Goal: Task Accomplishment & Management: Manage account settings

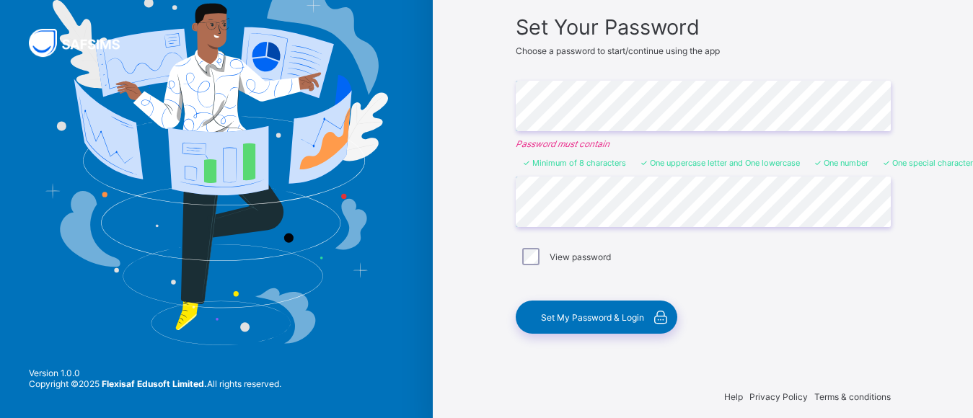
scroll to position [115, 0]
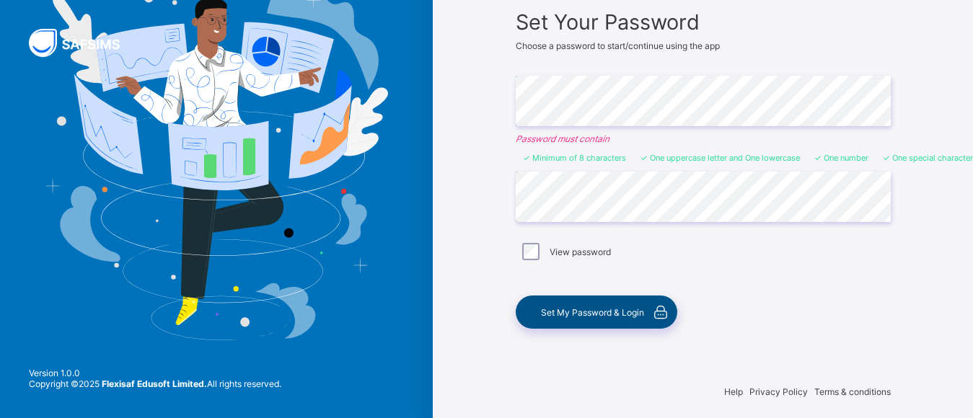
click at [626, 317] on span "Set My Password & Login" at bounding box center [592, 312] width 103 height 11
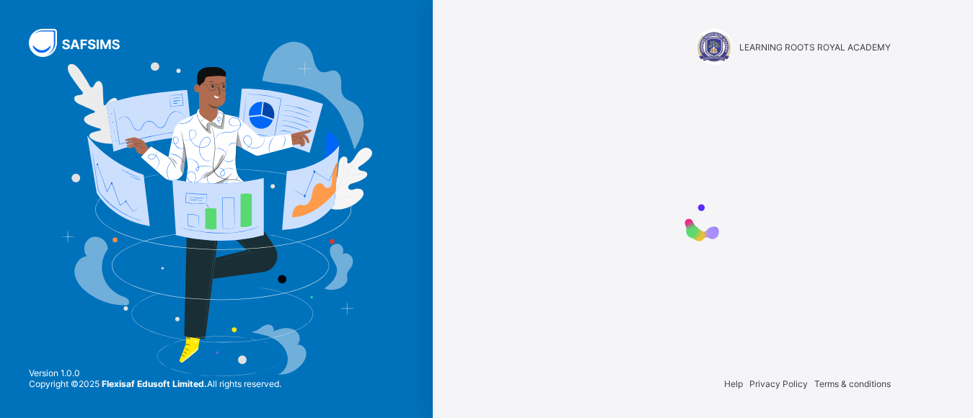
scroll to position [0, 0]
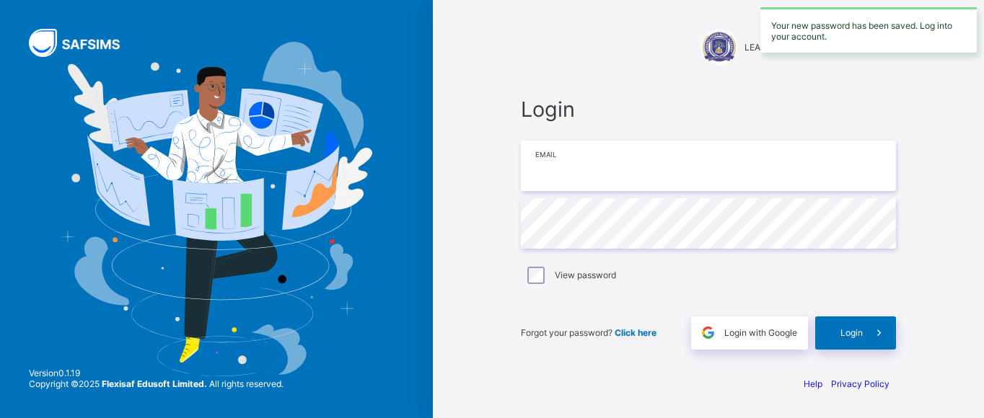
type input "**********"
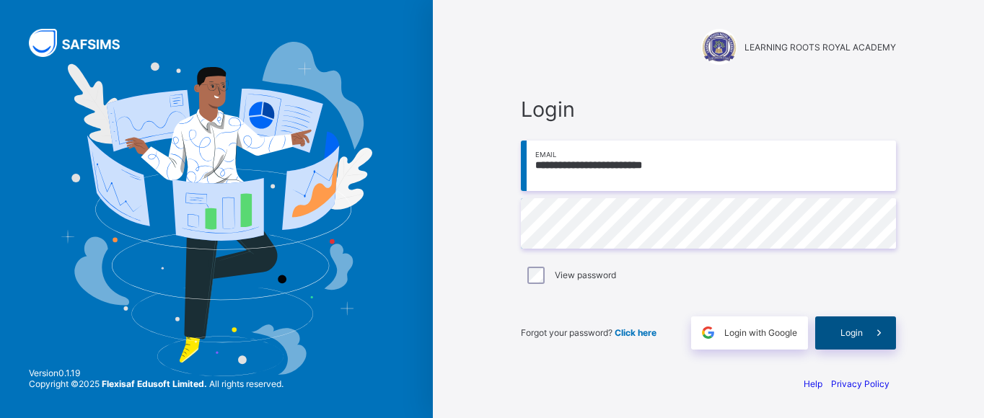
click at [843, 333] on span "Login" at bounding box center [851, 333] width 22 height 11
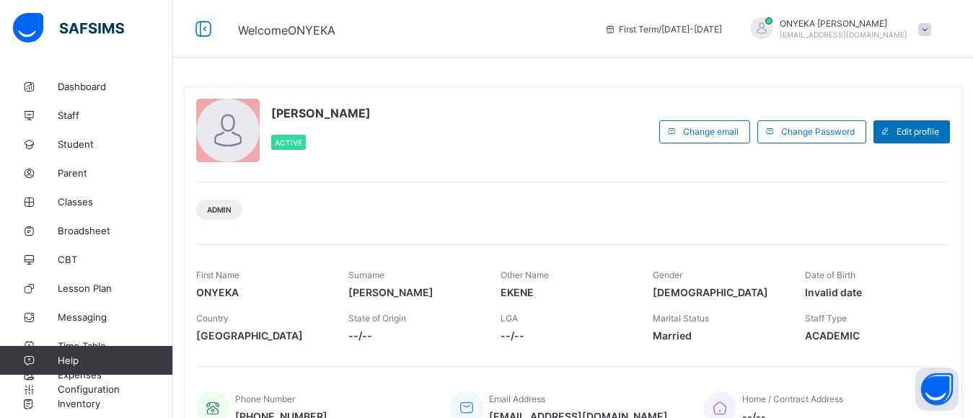
click at [696, 291] on span "[DEMOGRAPHIC_DATA]" at bounding box center [718, 292] width 131 height 12
click at [688, 293] on span "[DEMOGRAPHIC_DATA]" at bounding box center [718, 292] width 131 height 12
click at [60, 86] on span "Dashboard" at bounding box center [115, 87] width 115 height 12
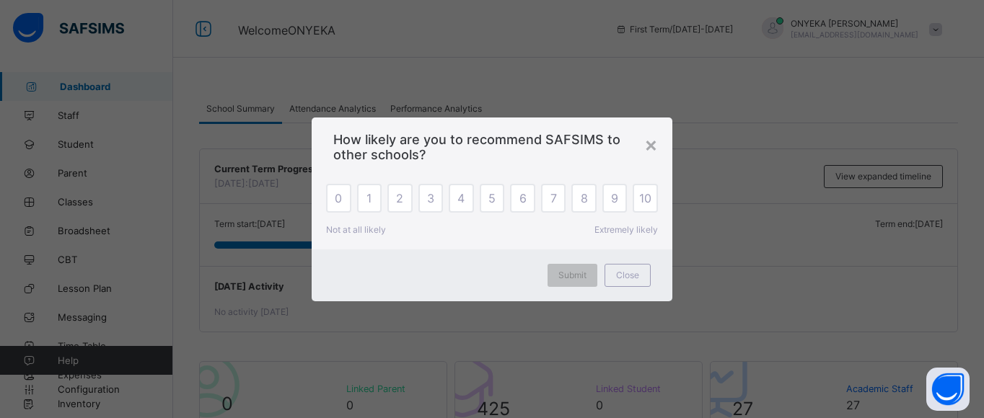
click at [652, 144] on div "×" at bounding box center [651, 144] width 14 height 25
click at [631, 278] on div "[DATE] Activity No activity [DATE]" at bounding box center [578, 299] width 757 height 66
click at [341, 190] on div "Current Term Progress [DATE]: [DATE] View expanded timeline" at bounding box center [578, 176] width 757 height 55
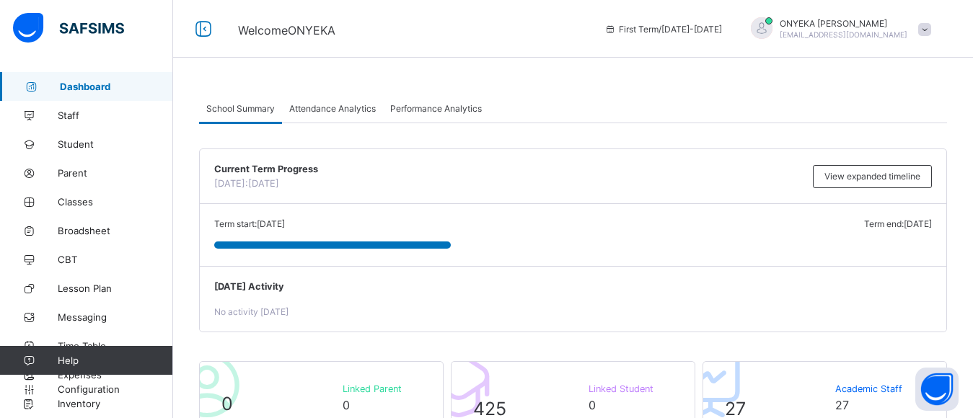
click at [315, 112] on span "Attendance Analytics" at bounding box center [332, 108] width 87 height 11
click at [449, 107] on span "Performance Analytics" at bounding box center [436, 108] width 92 height 11
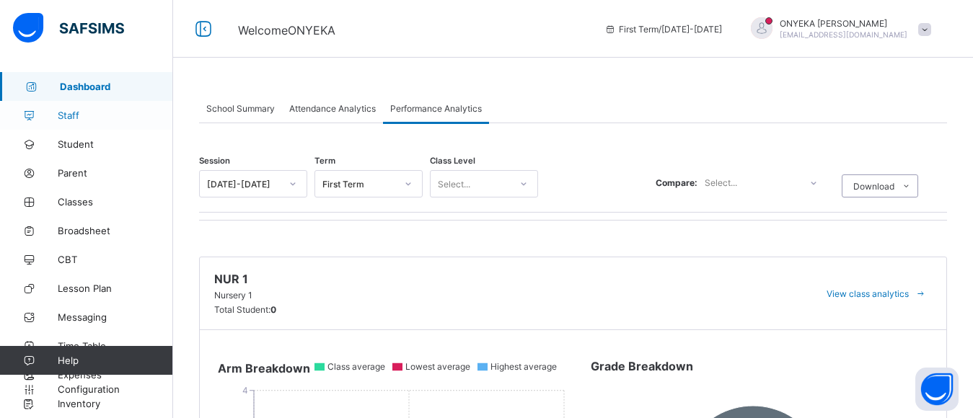
click at [72, 114] on span "Staff" at bounding box center [115, 116] width 115 height 12
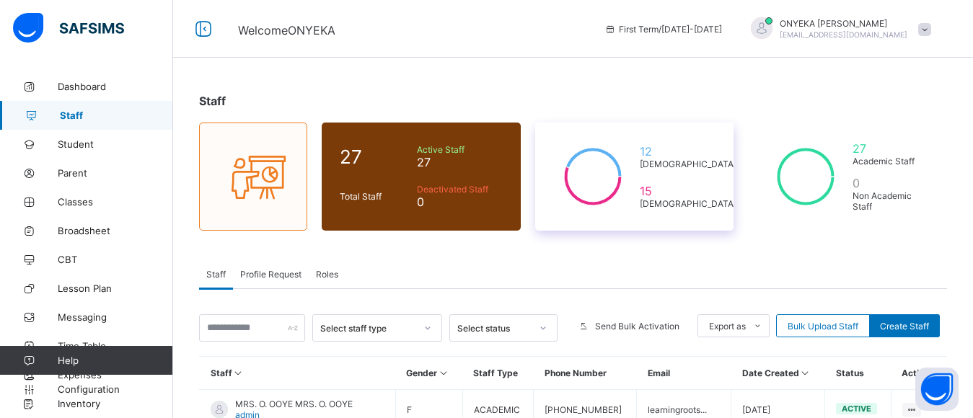
click at [667, 169] on div "12 [DEMOGRAPHIC_DATA] 15 [DEMOGRAPHIC_DATA]" at bounding box center [634, 177] width 199 height 108
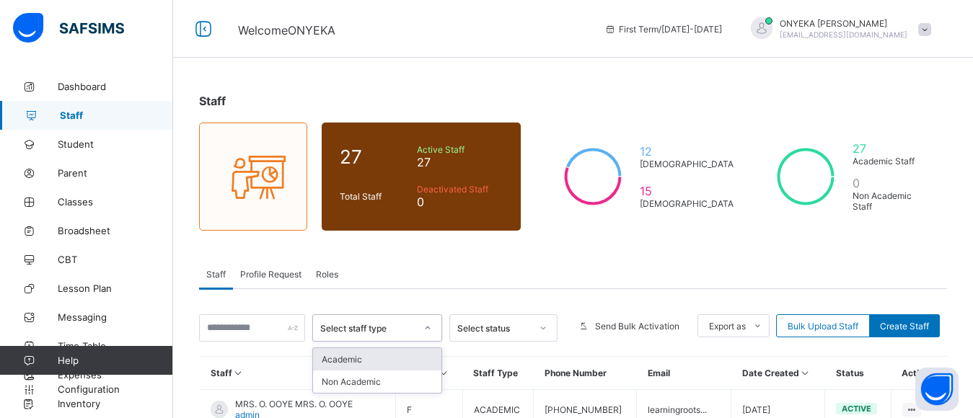
click at [432, 327] on icon at bounding box center [427, 328] width 9 height 14
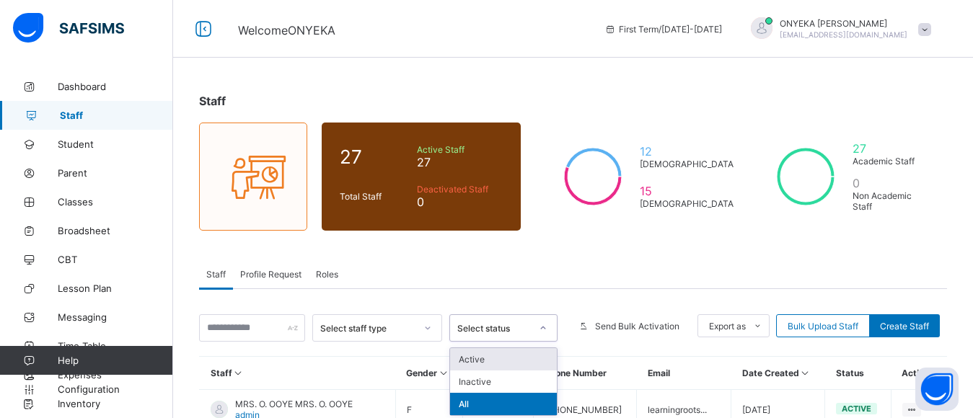
click at [548, 328] on icon at bounding box center [543, 328] width 9 height 14
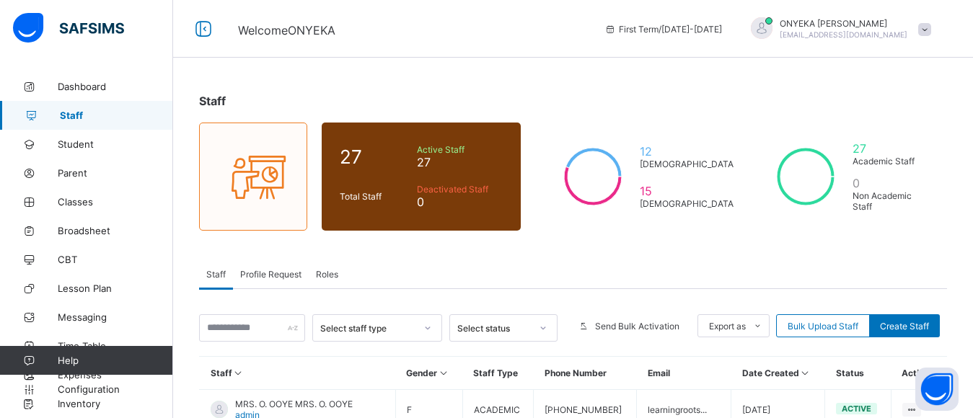
click at [465, 263] on div "Staff Profile Request Roles" at bounding box center [573, 275] width 748 height 30
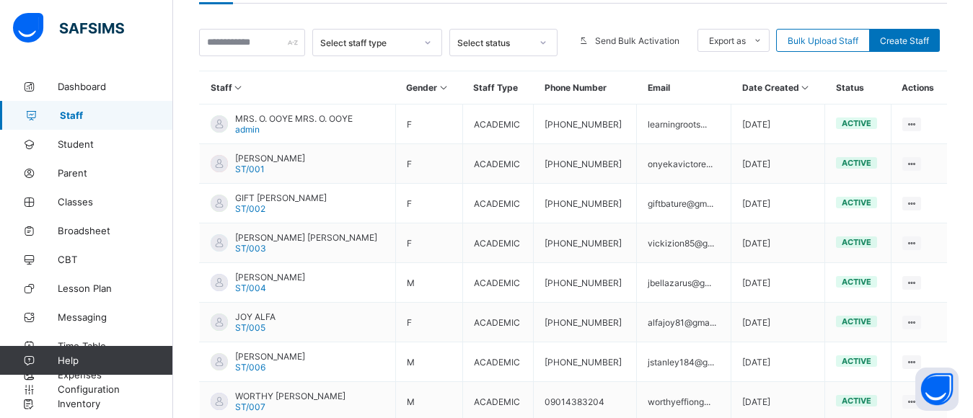
scroll to position [289, 0]
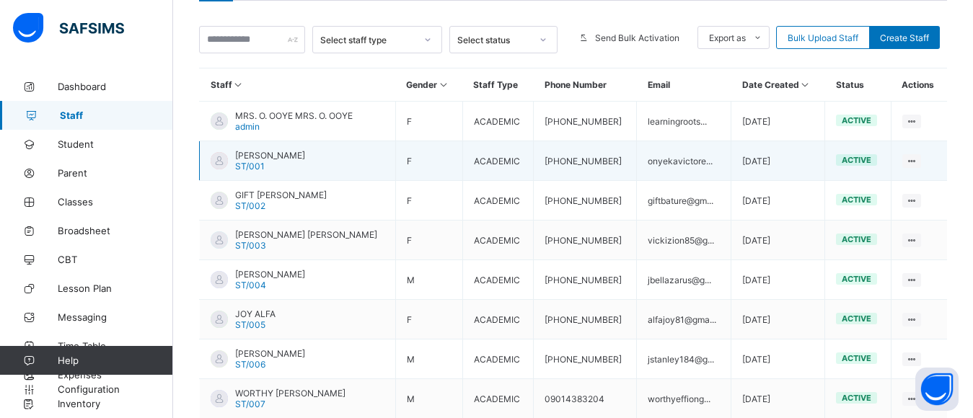
click at [397, 162] on td "F" at bounding box center [428, 161] width 67 height 40
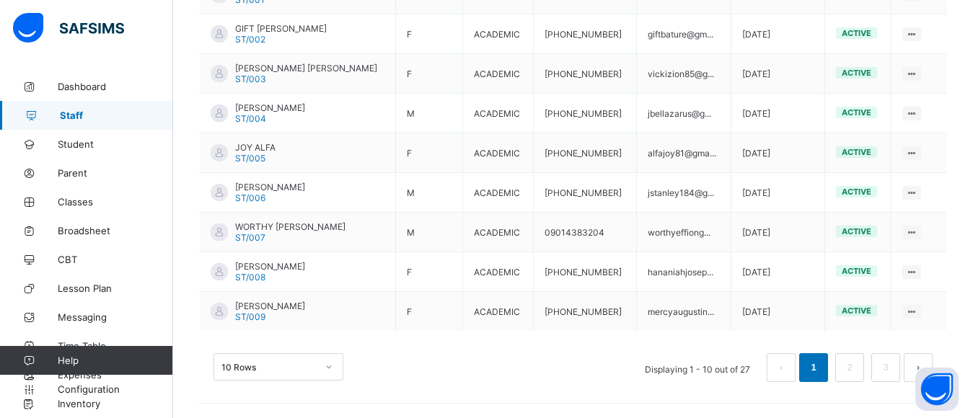
scroll to position [492, 0]
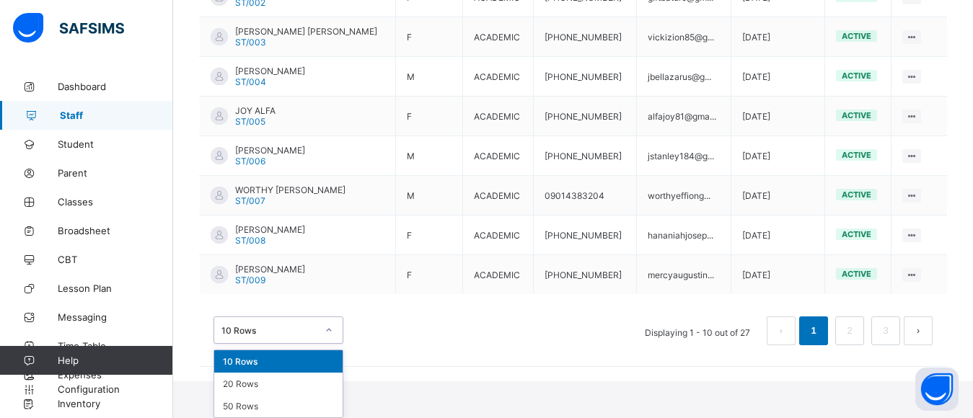
click at [327, 344] on div "option 10 Rows focused, 1 of 3. 3 results available. Use Up and Down to choose …" at bounding box center [279, 330] width 130 height 27
click at [269, 385] on div "20 Rows" at bounding box center [278, 384] width 128 height 22
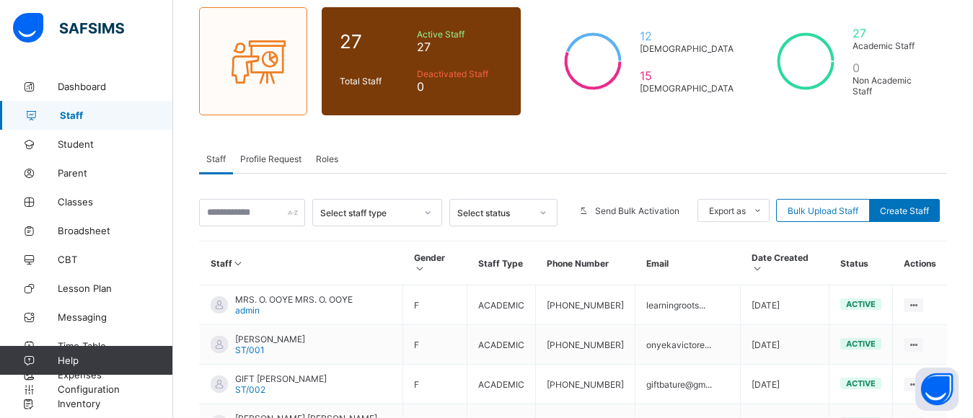
scroll to position [144, 0]
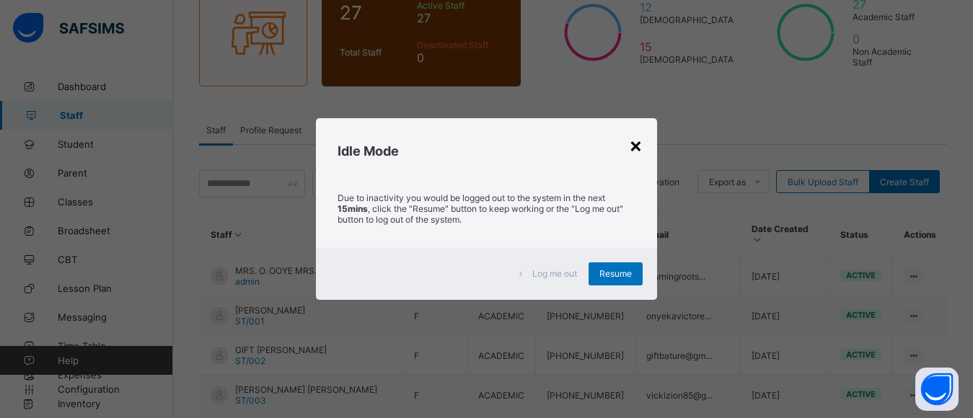
click at [641, 146] on div "×" at bounding box center [636, 145] width 14 height 25
click at [633, 146] on div "×" at bounding box center [636, 145] width 14 height 25
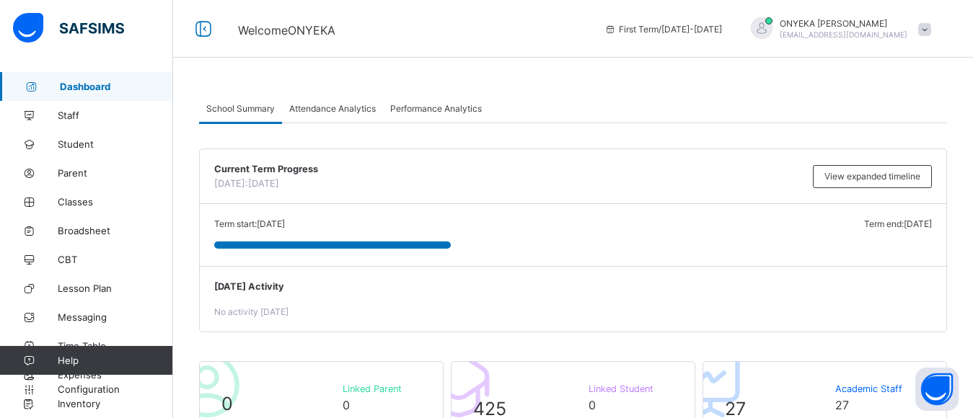
click at [931, 32] on span at bounding box center [924, 29] width 13 height 13
click at [636, 102] on div "School Summary Attendance Analytics Performance Analytics" at bounding box center [573, 109] width 748 height 30
click at [931, 27] on span at bounding box center [924, 29] width 13 height 13
click at [931, 29] on span at bounding box center [924, 29] width 13 height 13
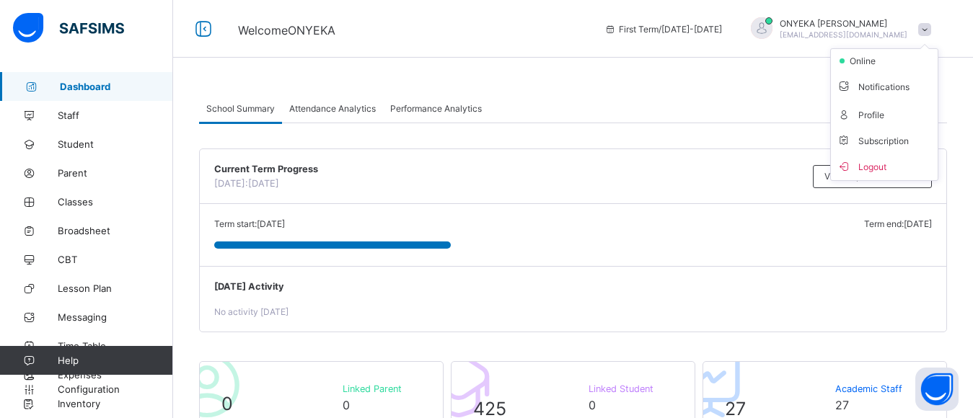
click at [931, 29] on span at bounding box center [924, 29] width 13 height 13
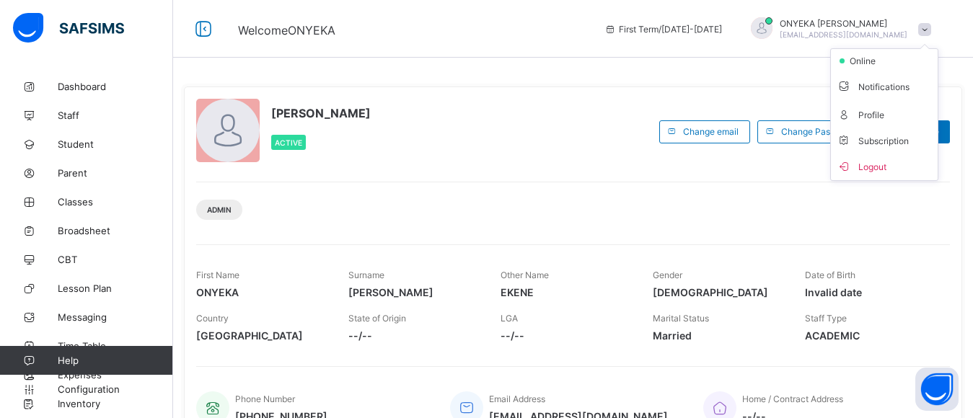
click at [931, 28] on span at bounding box center [924, 29] width 13 height 13
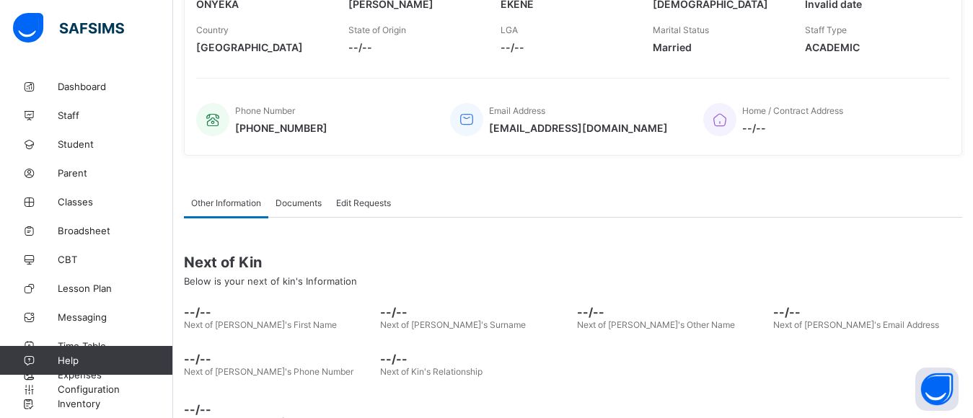
scroll to position [330, 0]
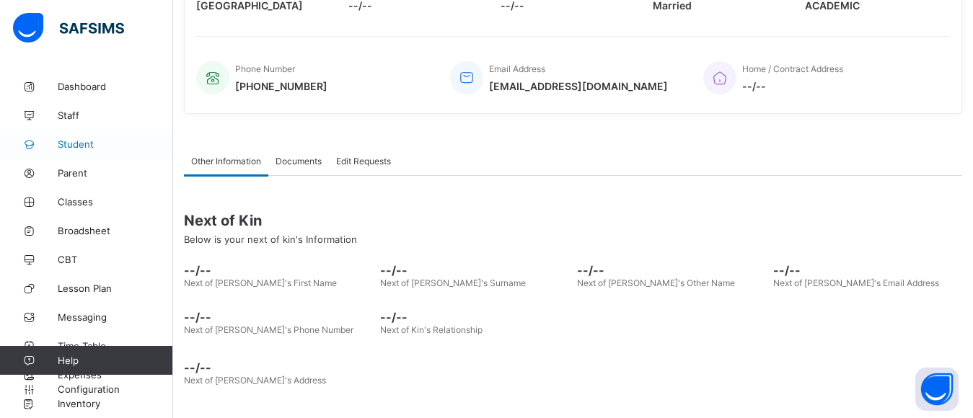
click at [91, 143] on span "Student" at bounding box center [115, 145] width 115 height 12
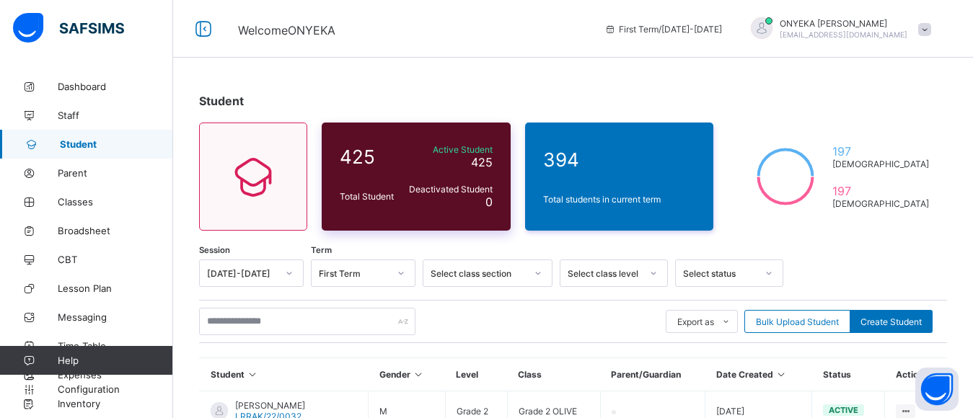
click at [418, 182] on div "Deactivated Student 0" at bounding box center [450, 196] width 94 height 32
click at [415, 150] on span "Active Student" at bounding box center [449, 149] width 87 height 11
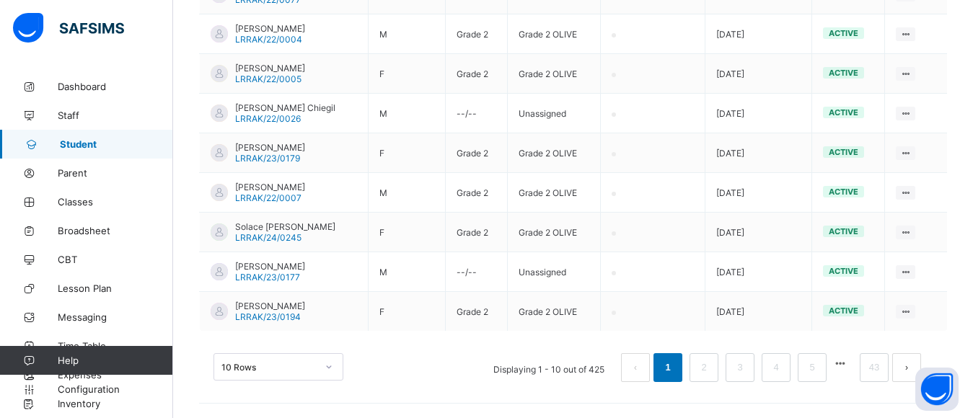
scroll to position [493, 0]
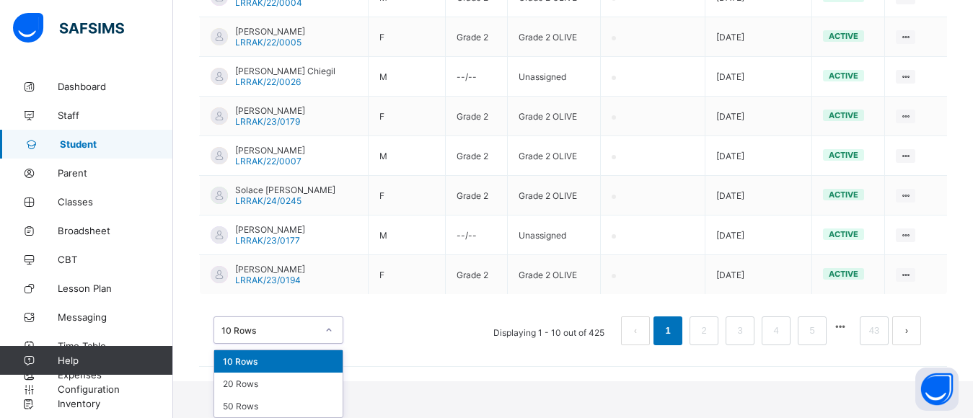
click at [330, 344] on div "option 10 Rows focused, 1 of 3. 3 results available. Use Up and Down to choose …" at bounding box center [279, 330] width 130 height 27
click at [268, 408] on div "50 Rows" at bounding box center [278, 406] width 128 height 22
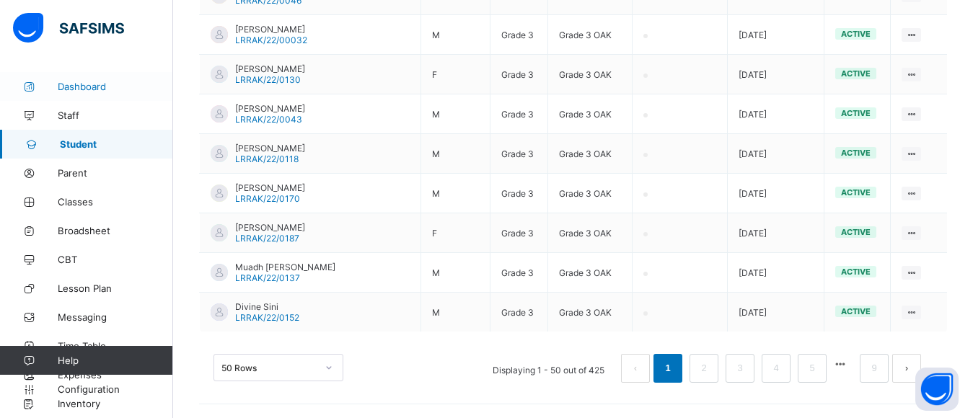
scroll to position [2044, 0]
